Goal: Navigation & Orientation: Find specific page/section

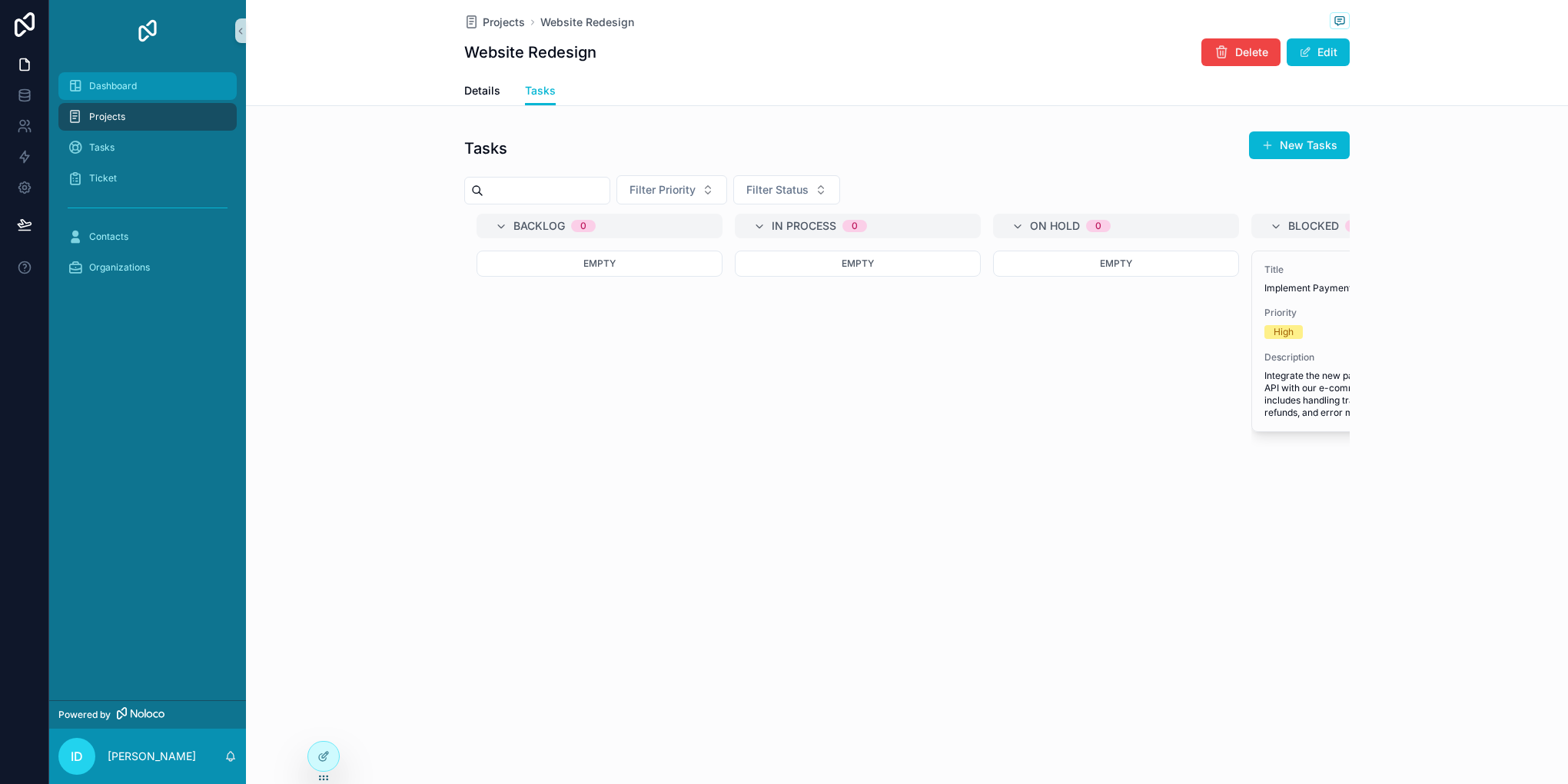
drag, startPoint x: 135, startPoint y: 89, endPoint x: 433, endPoint y: 356, distance: 400.1
click at [135, 89] on span "Dashboard" at bounding box center [113, 86] width 47 height 12
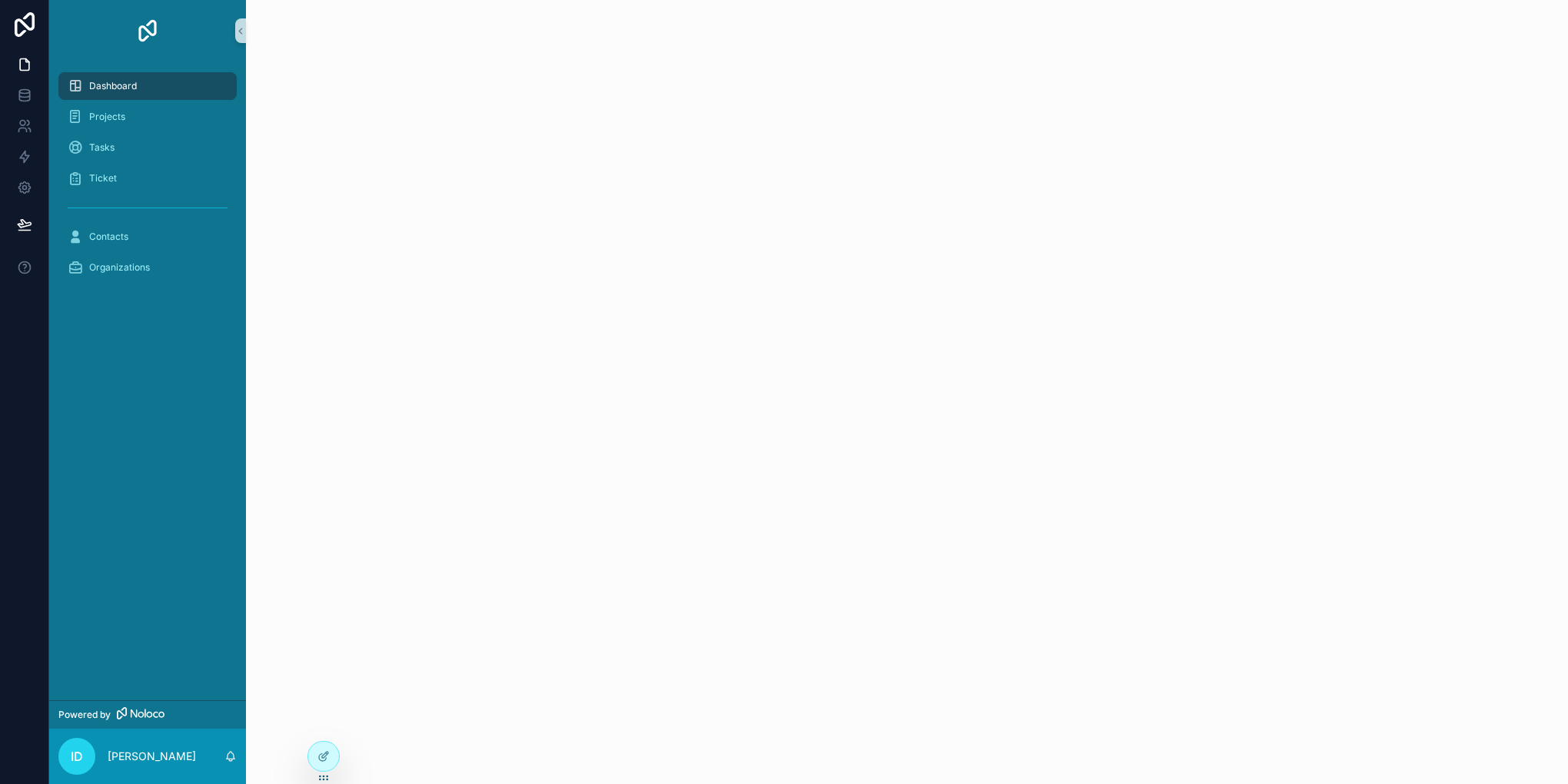
click at [139, 414] on div "Dashboard Projects Tasks Ticket Contacts Organizations" at bounding box center [147, 381] width 197 height 639
click at [126, 118] on div "Projects" at bounding box center [147, 117] width 160 height 25
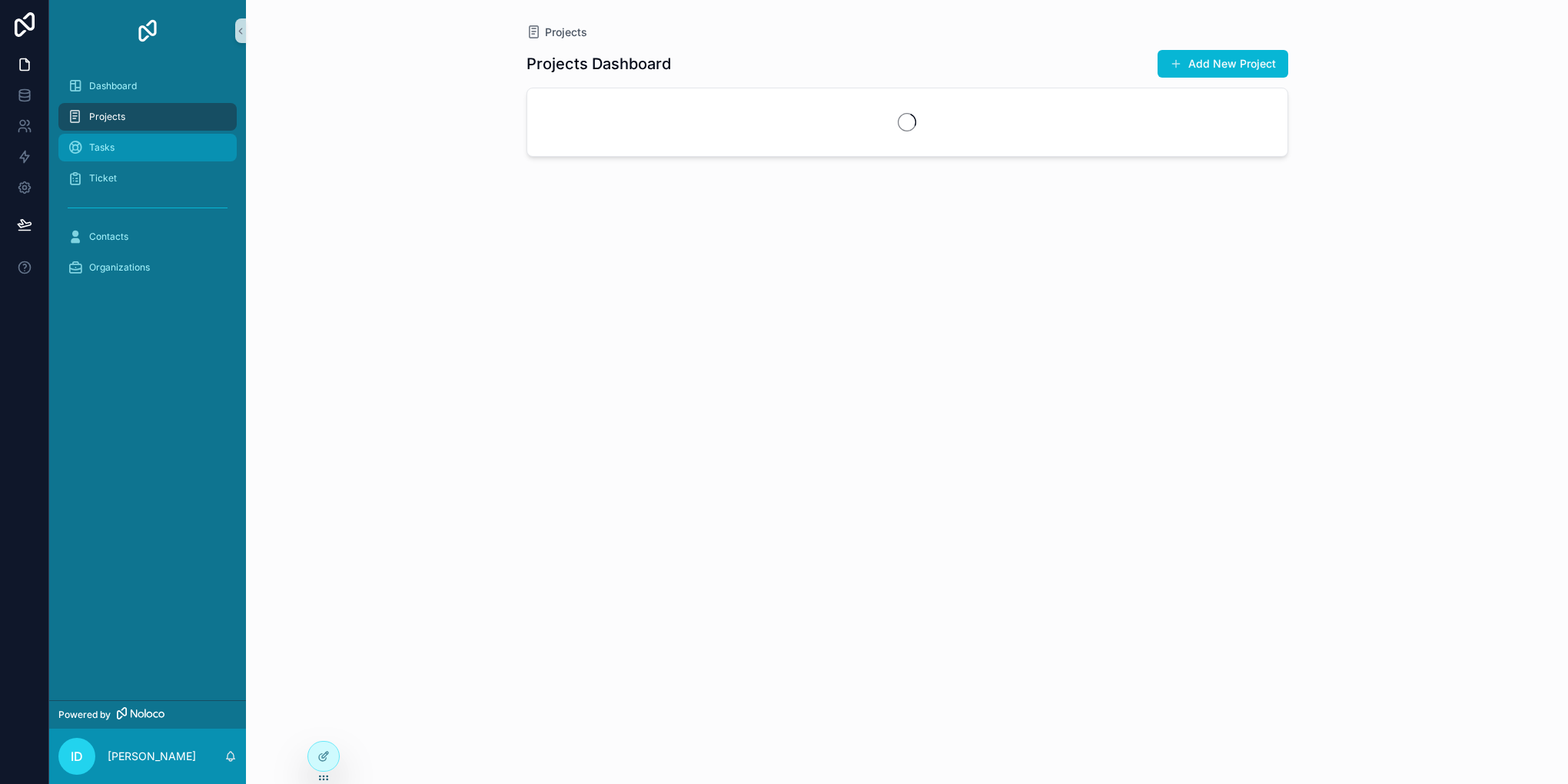
click at [124, 151] on div "Tasks" at bounding box center [147, 147] width 160 height 25
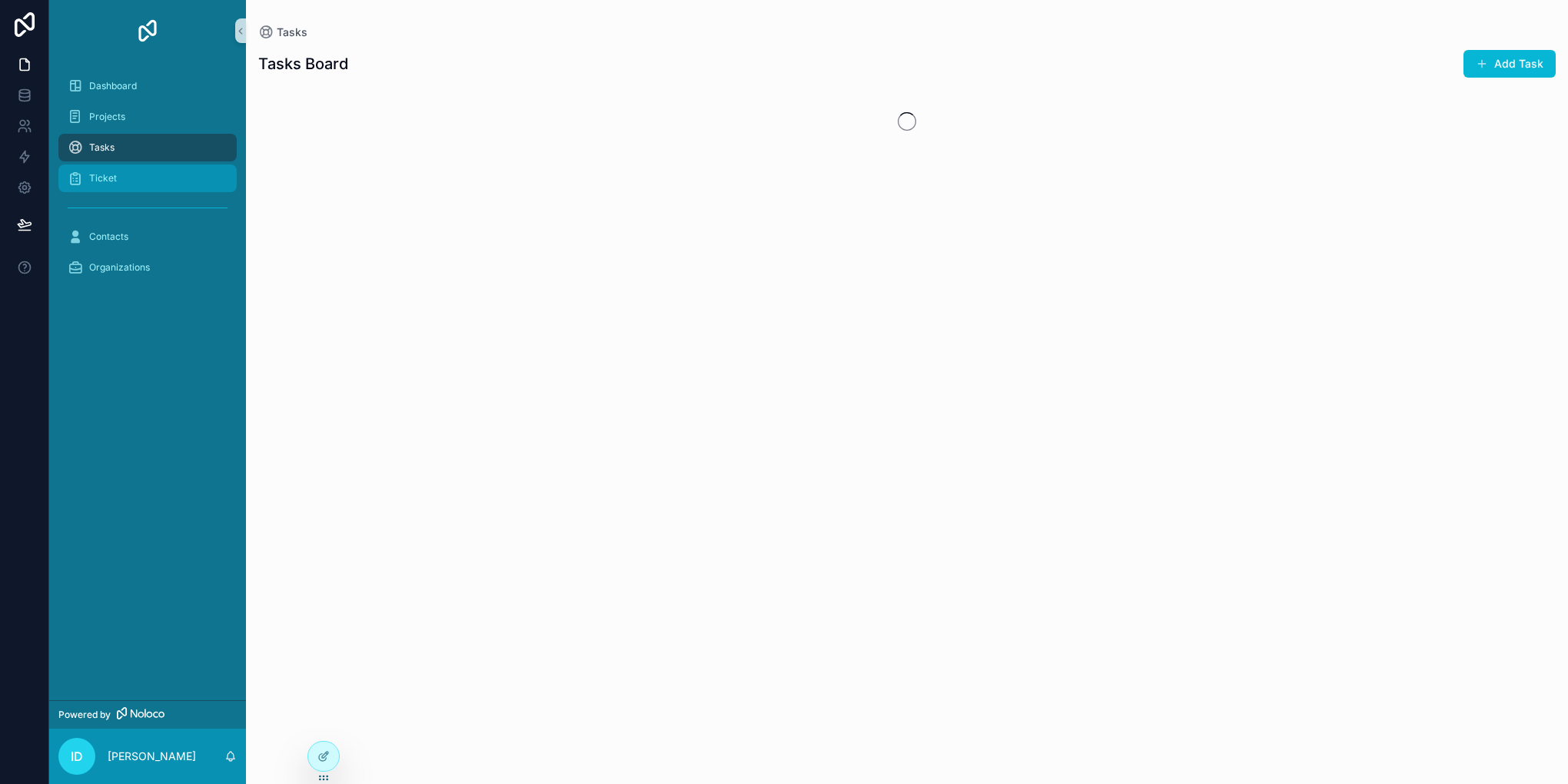
click at [123, 184] on div "Ticket" at bounding box center [147, 179] width 160 height 25
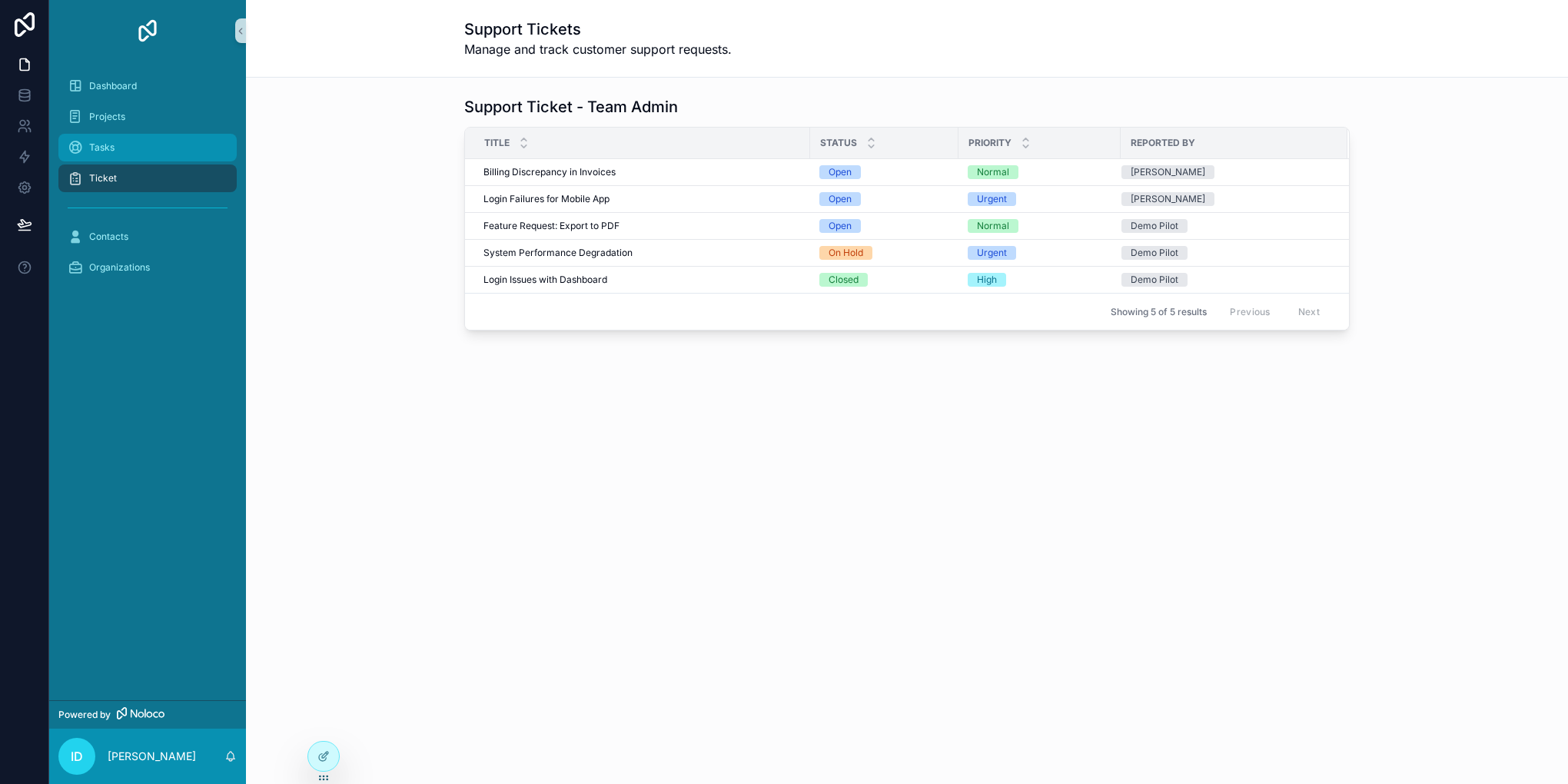
click at [115, 146] on div "Tasks" at bounding box center [147, 147] width 160 height 25
